Goal: Check status: Check status

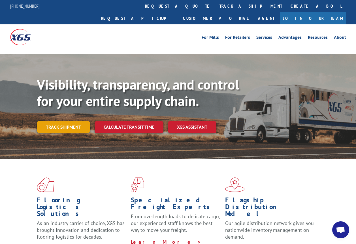
click at [75, 121] on link "Track shipment" at bounding box center [63, 127] width 53 height 12
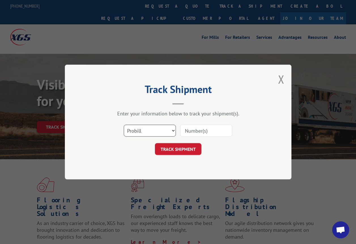
click at [174, 131] on select "Select category... Probill BOL PO" at bounding box center [150, 131] width 52 height 12
select select "bol"
click at [124, 125] on select "Select category... Probill BOL PO" at bounding box center [150, 131] width 52 height 12
click at [222, 129] on input at bounding box center [206, 131] width 52 height 12
type input "50870083"
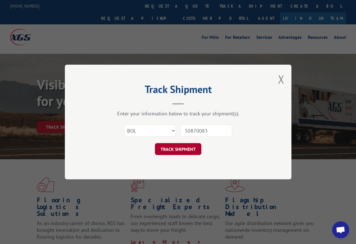
click at [183, 147] on button "TRACK SHIPMENT" at bounding box center [178, 149] width 46 height 12
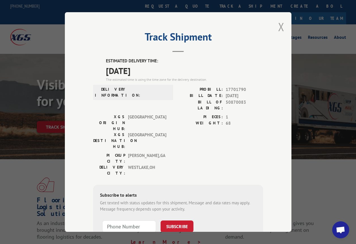
click at [279, 25] on button "Close modal" at bounding box center [281, 26] width 6 height 15
